Goal: Information Seeking & Learning: Learn about a topic

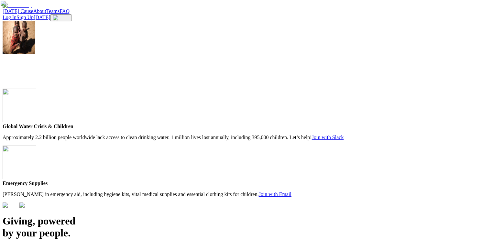
click at [33, 11] on link "[DATE] Cause" at bounding box center [18, 10] width 31 height 5
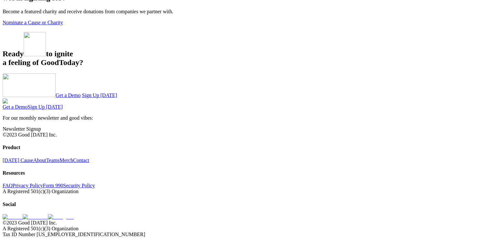
scroll to position [1666, 0]
click at [33, 161] on link "[DATE] Cause" at bounding box center [18, 159] width 31 height 5
